Goal: Task Accomplishment & Management: Manage account settings

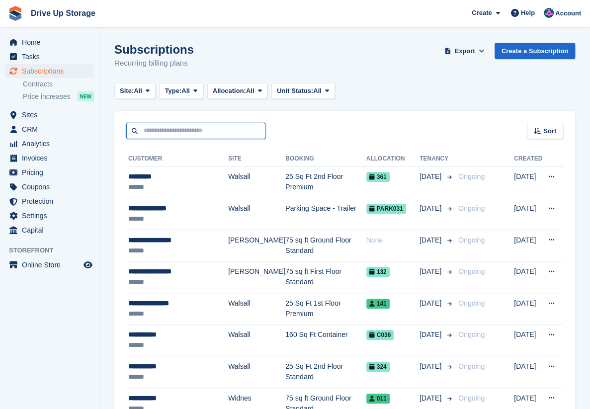
click at [198, 135] on input "text" at bounding box center [195, 131] width 139 height 16
type input "*****"
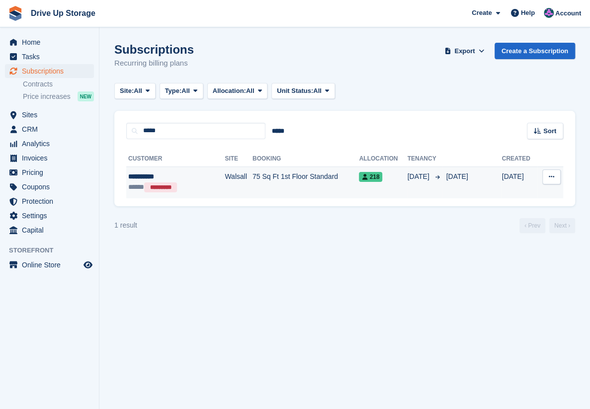
click at [252, 179] on td "75 Sq Ft 1st Floor Standard" at bounding box center [305, 182] width 107 height 32
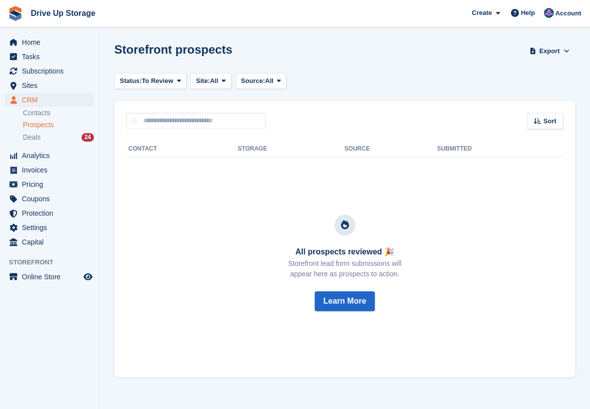
click at [46, 123] on span "Prospects" at bounding box center [38, 124] width 31 height 9
